Goal: Information Seeking & Learning: Learn about a topic

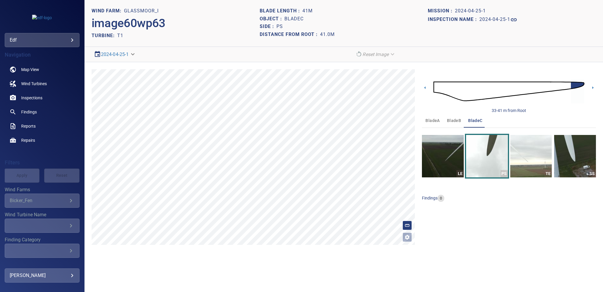
click at [436, 89] on img at bounding box center [508, 91] width 151 height 36
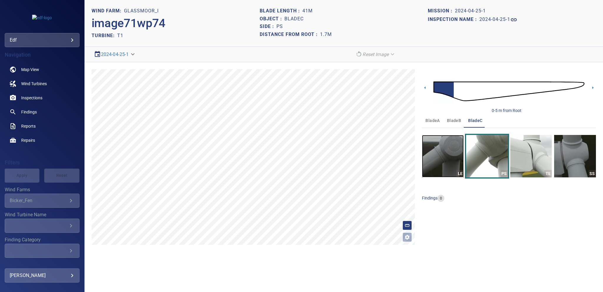
click at [445, 155] on img "button" at bounding box center [443, 156] width 42 height 42
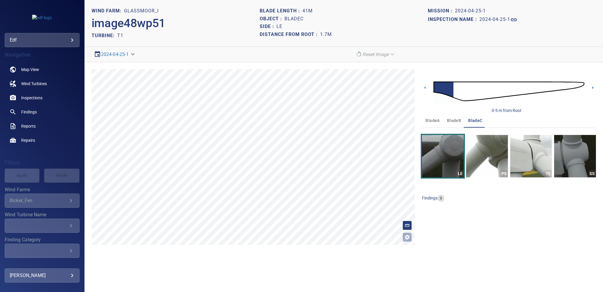
click at [451, 120] on span "bladeB" at bounding box center [454, 120] width 14 height 7
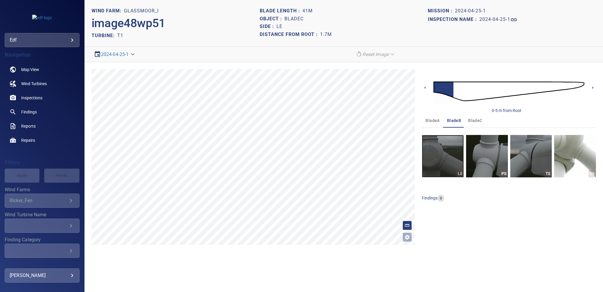
click at [442, 152] on img "button" at bounding box center [443, 156] width 42 height 42
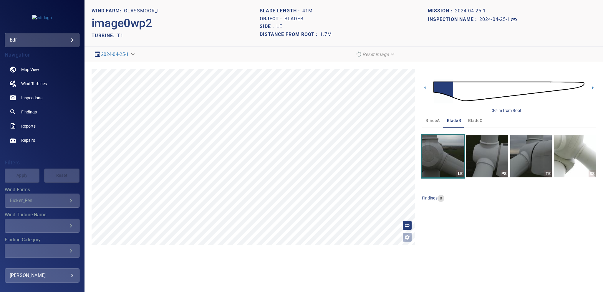
click at [472, 119] on span "bladeC" at bounding box center [475, 120] width 14 height 7
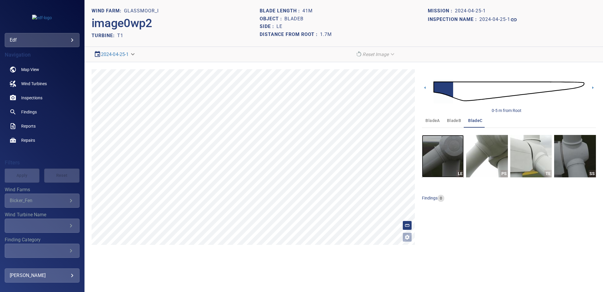
click at [446, 149] on img "button" at bounding box center [443, 156] width 42 height 42
click at [451, 120] on span "bladeB" at bounding box center [454, 120] width 14 height 7
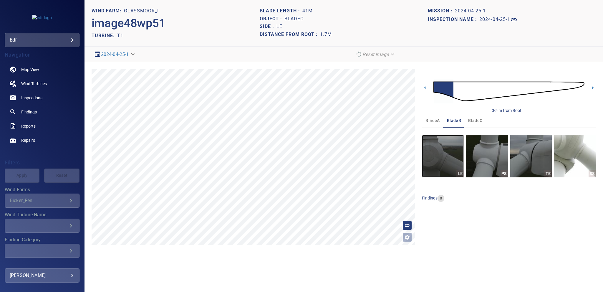
click at [448, 149] on img "button" at bounding box center [443, 156] width 42 height 42
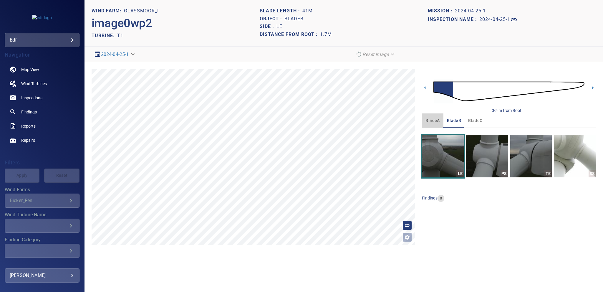
click at [432, 118] on span "bladeA" at bounding box center [432, 120] width 14 height 7
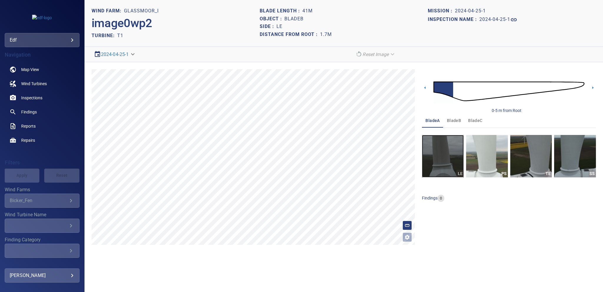
click at [435, 153] on img "button" at bounding box center [443, 156] width 42 height 42
